Goal: Information Seeking & Learning: Learn about a topic

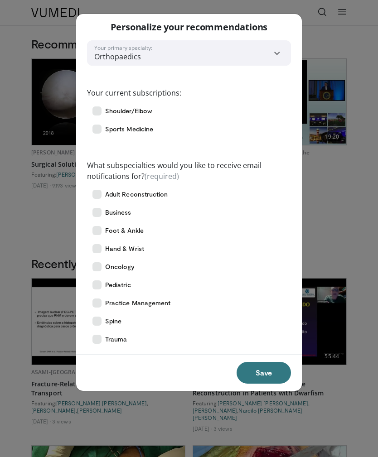
click at [256, 375] on button "Save" at bounding box center [263, 373] width 54 height 22
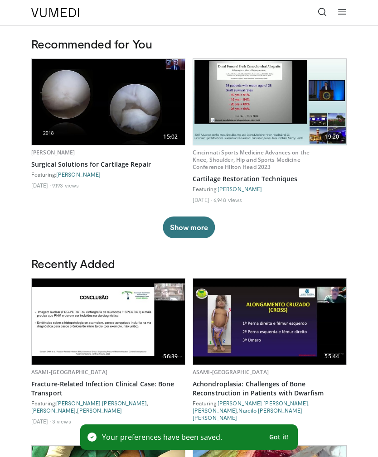
click at [322, 16] on icon at bounding box center [321, 11] width 9 height 9
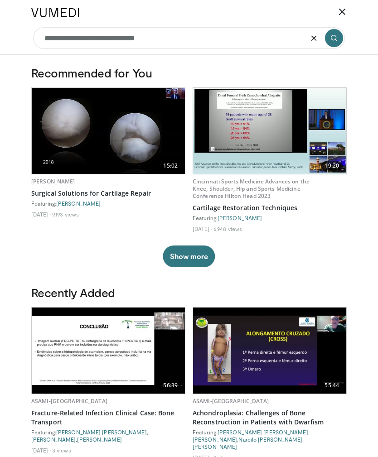
type input "**********"
click at [195, 258] on button "Show more" at bounding box center [189, 256] width 52 height 22
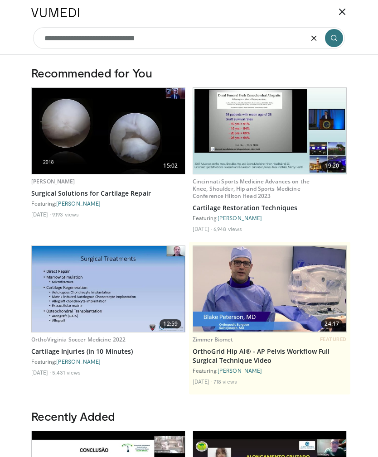
click at [181, 44] on input "**********" at bounding box center [188, 38] width 311 height 22
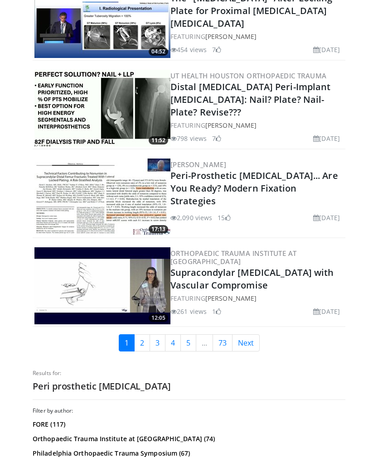
scroll to position [2214, 0]
click at [249, 334] on link "Next" at bounding box center [246, 342] width 28 height 17
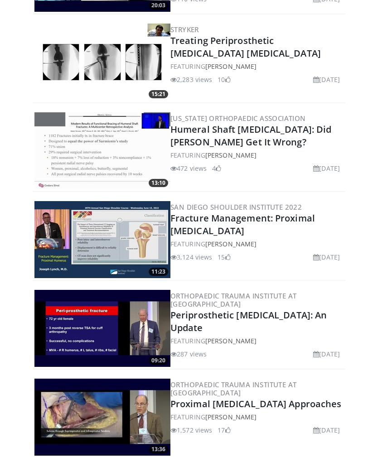
scroll to position [1122, 0]
click at [201, 312] on link "Periprosthetic [MEDICAL_DATA]: An Update" at bounding box center [248, 321] width 156 height 25
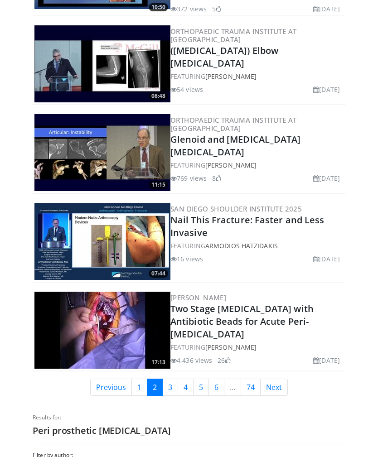
scroll to position [2058, 0]
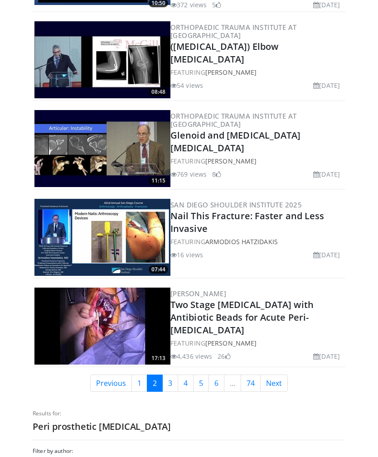
click at [282, 375] on link "Next" at bounding box center [274, 383] width 28 height 17
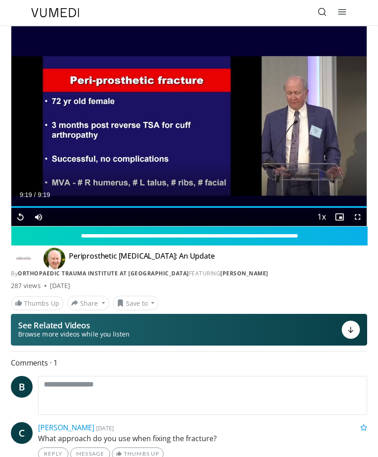
click at [309, 332] on button "See Related Videos Browse more videos while you listen" at bounding box center [189, 330] width 356 height 32
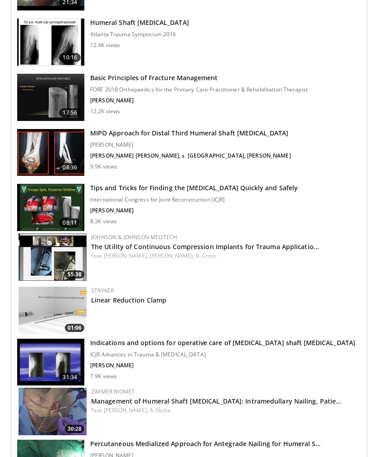
scroll to position [712, 0]
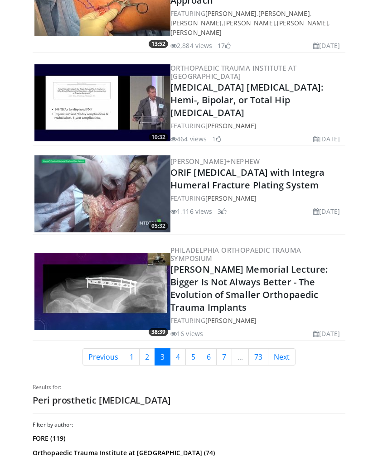
scroll to position [2107, 0]
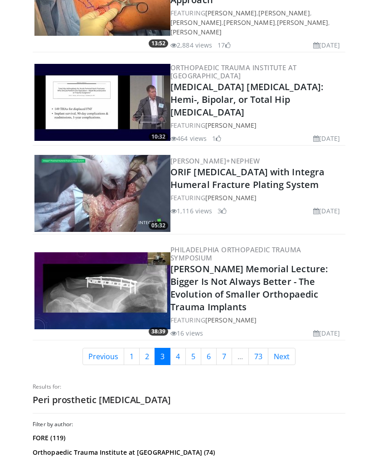
click at [286, 361] on link "Next" at bounding box center [282, 356] width 28 height 17
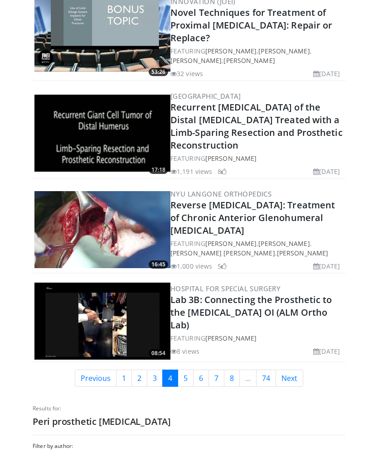
scroll to position [2081, 0]
